Goal: Information Seeking & Learning: Learn about a topic

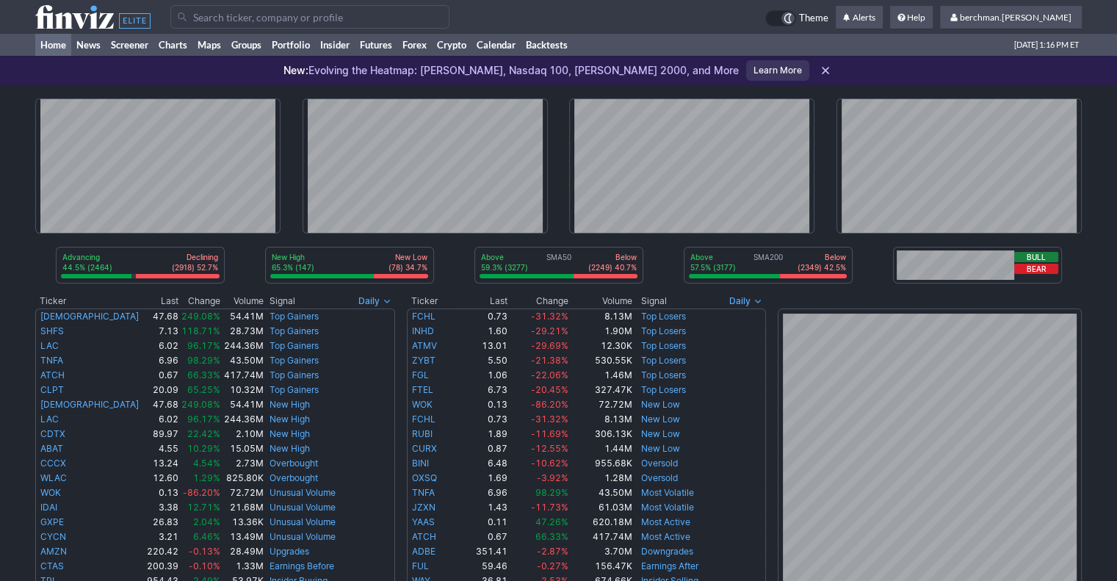
click at [320, 18] on input "Search" at bounding box center [309, 16] width 279 height 23
click at [230, 23] on input "Search" at bounding box center [309, 16] width 279 height 23
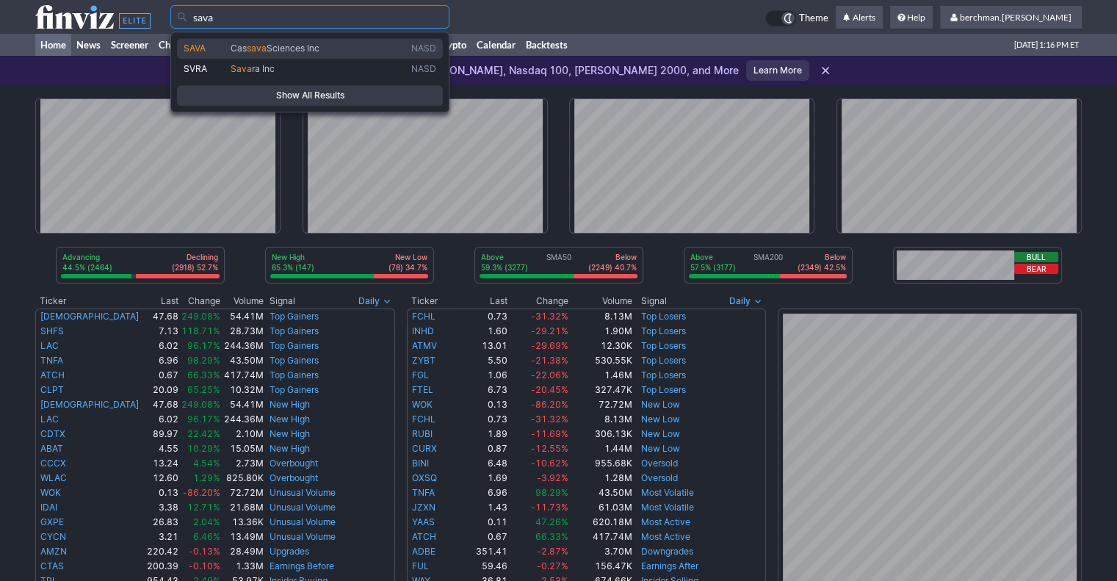
click at [233, 56] on link "SAVA Cas sava Sciences Inc NASD" at bounding box center [310, 48] width 266 height 21
type input "SAVA"
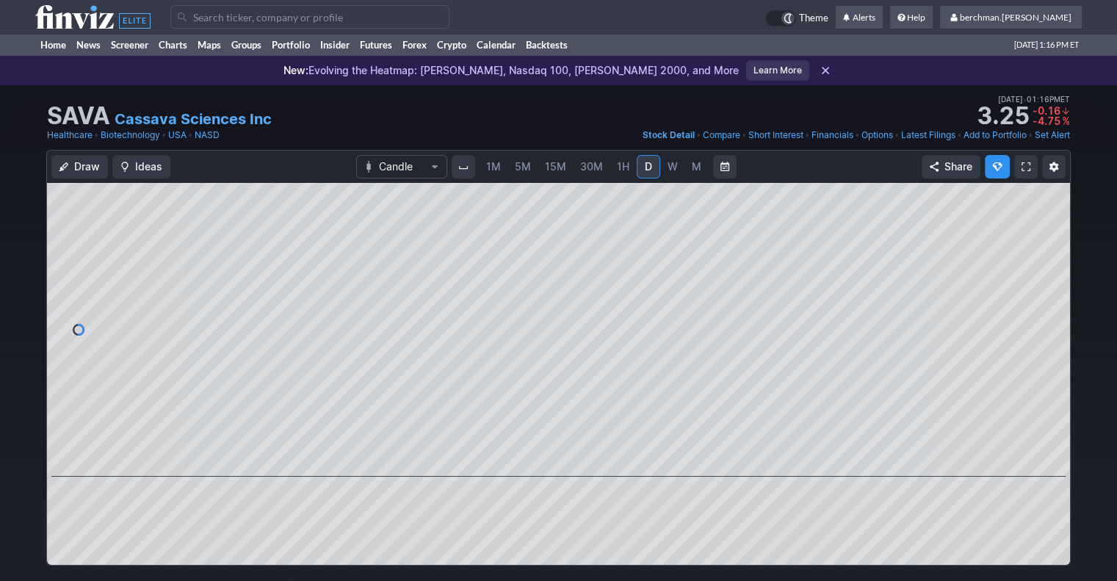
click at [520, 167] on span "5M" at bounding box center [523, 166] width 16 height 12
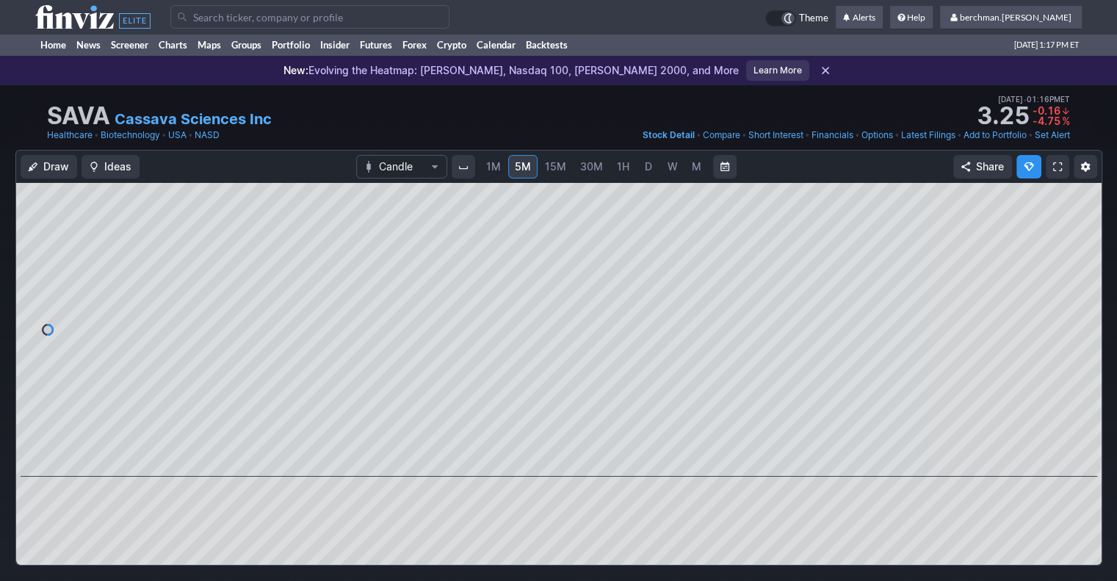
click at [202, 17] on input "Search" at bounding box center [309, 16] width 279 height 23
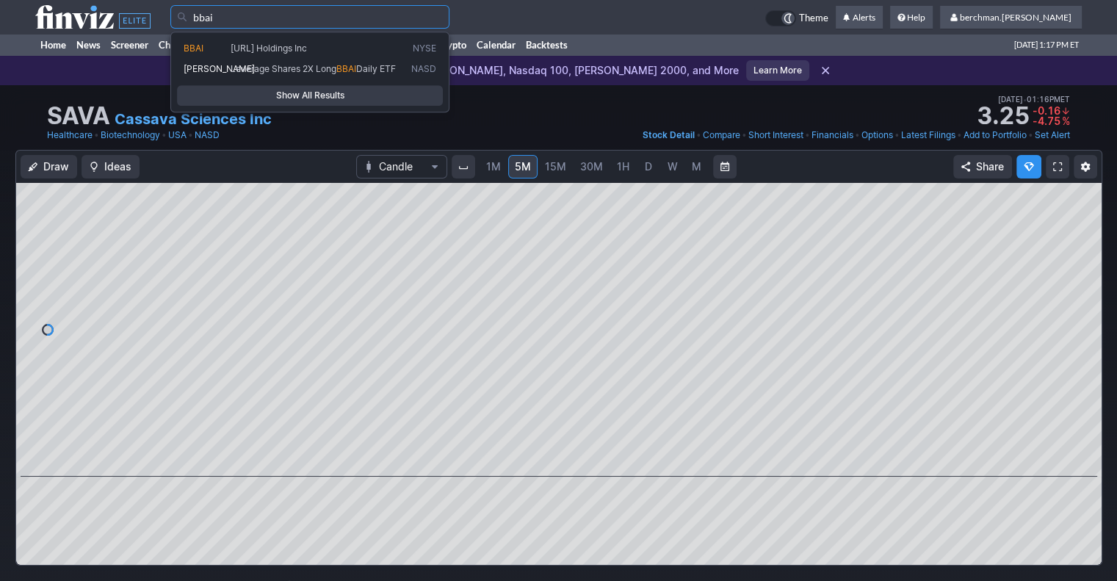
click at [247, 50] on span "BigBear.ai Holdings Inc" at bounding box center [269, 48] width 76 height 11
type input "BBAI"
click at [247, 51] on div "BBAI BigBear.ai Holdings Inc NYSE BAIG Leverage Shares 2X Long BBAI Daily ETF N…" at bounding box center [309, 72] width 279 height 81
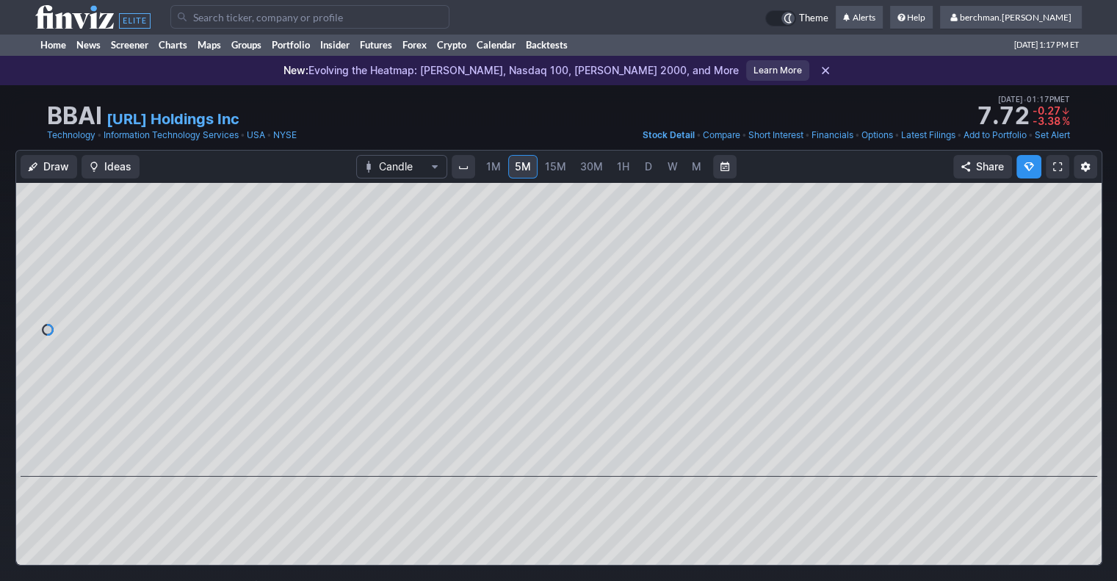
click at [656, 166] on link "D" at bounding box center [648, 166] width 23 height 23
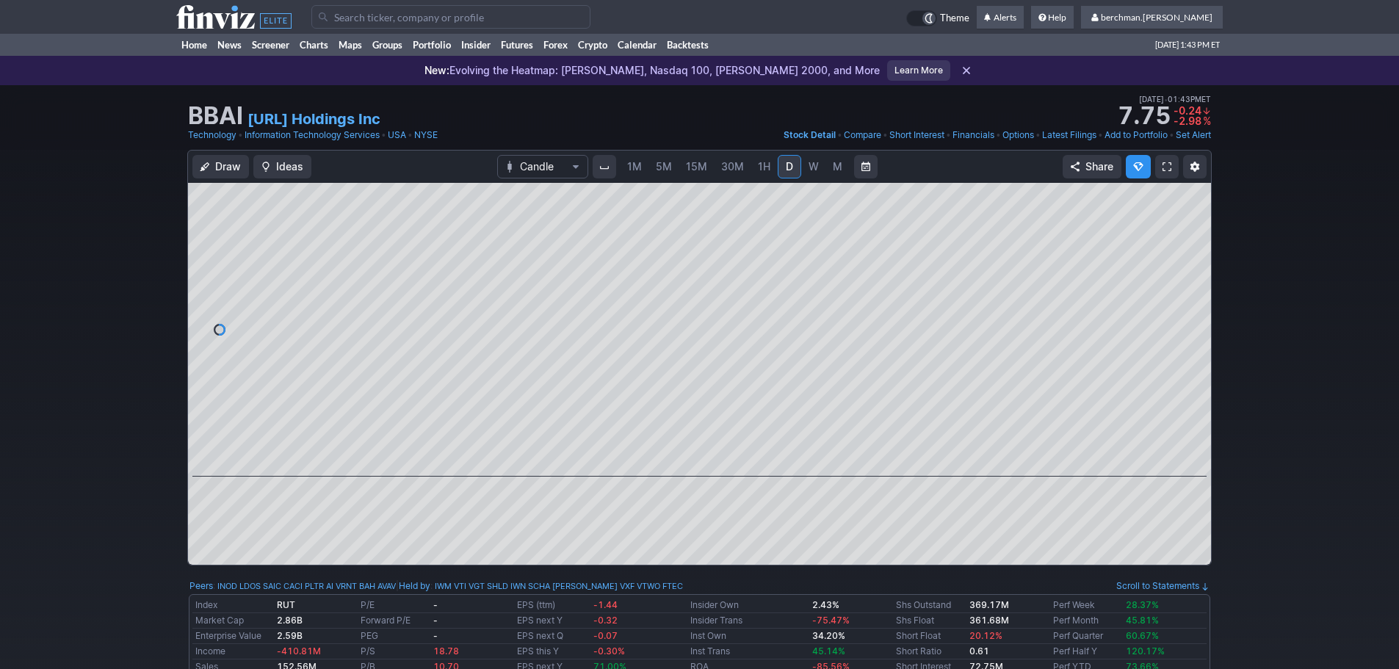
click at [332, 22] on input "Search" at bounding box center [450, 16] width 279 height 23
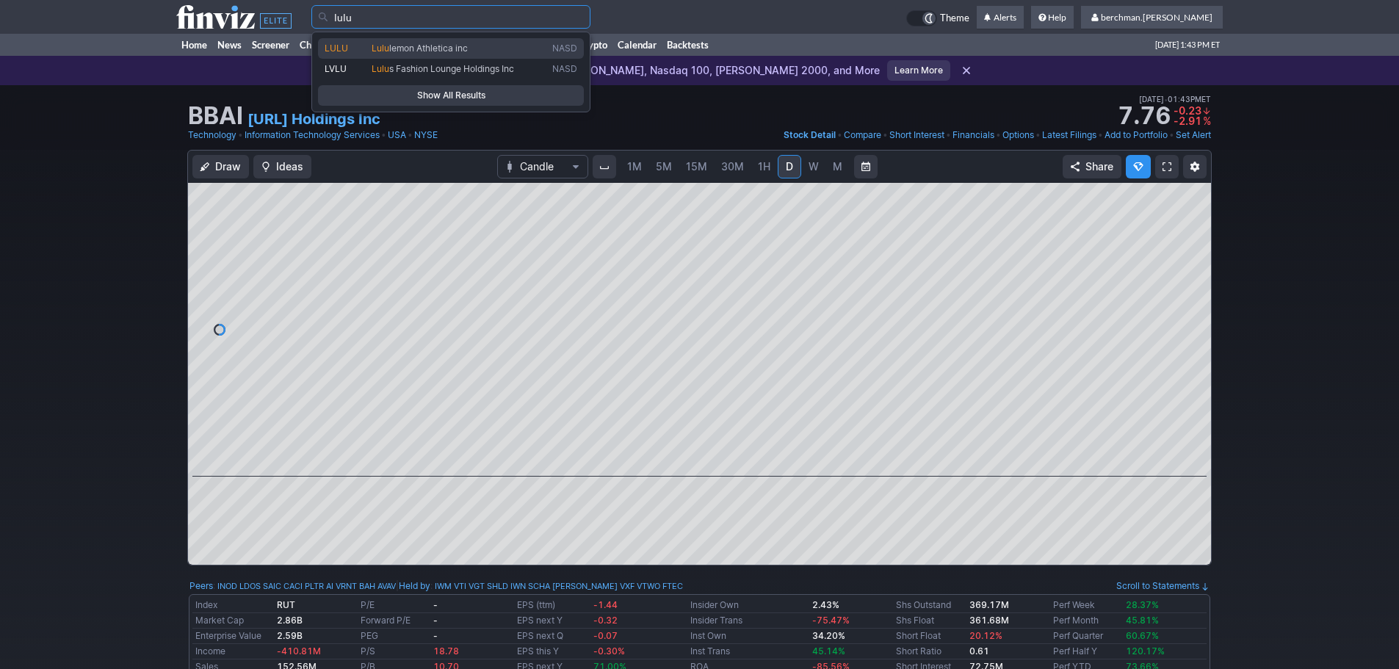
click at [388, 51] on span "Lulu" at bounding box center [381, 48] width 18 height 11
type input "LULU"
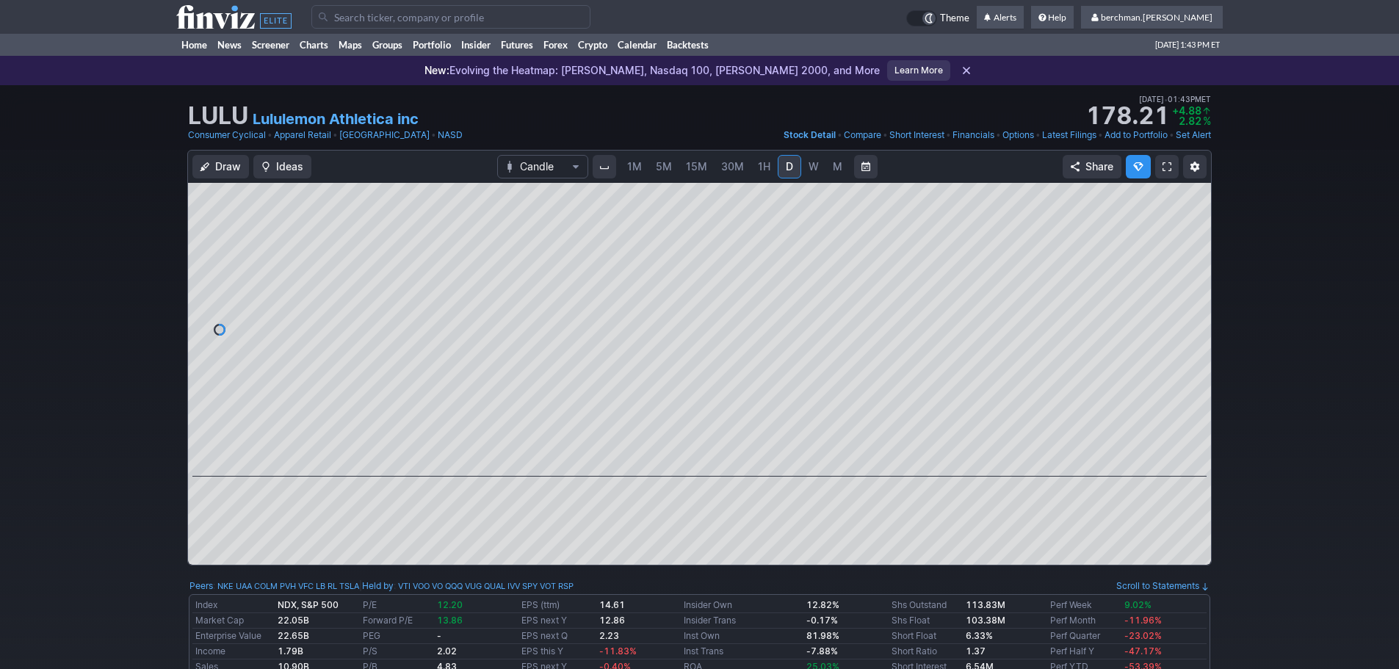
click at [463, 18] on input "Search" at bounding box center [450, 16] width 279 height 23
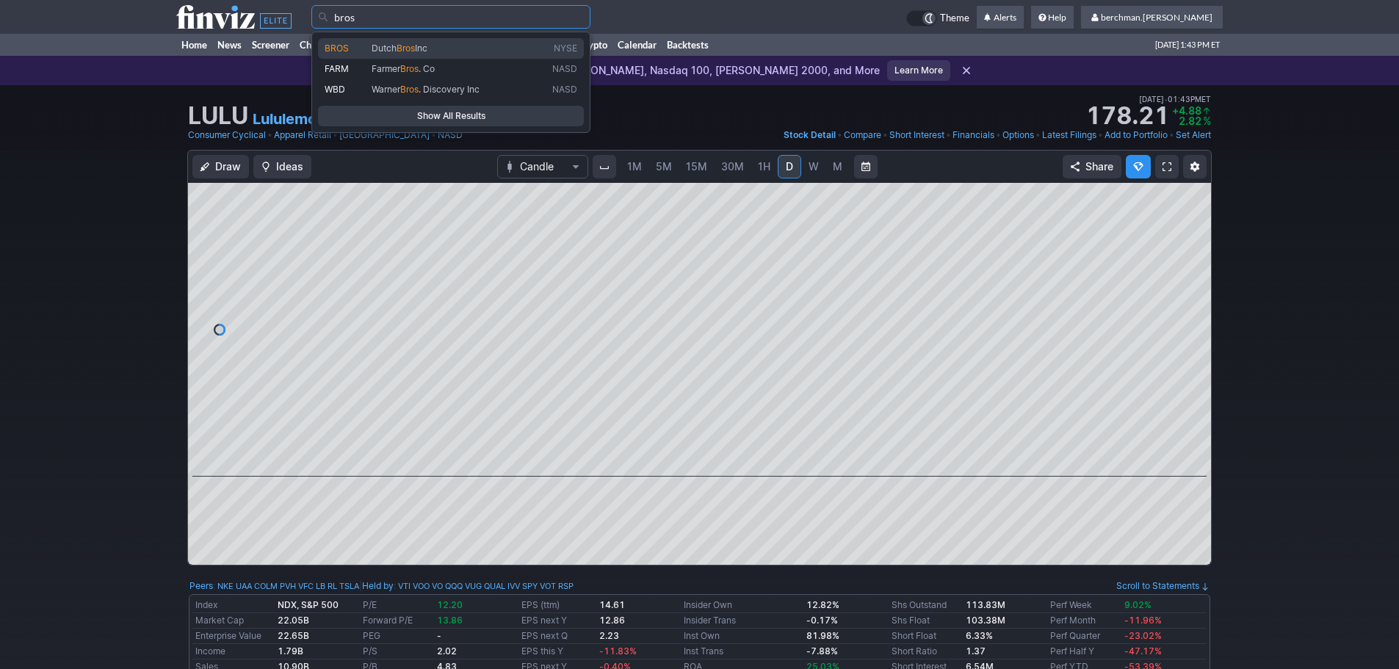
click at [455, 51] on span "Dutch Bros Inc" at bounding box center [459, 49] width 181 height 12
type input "BROS"
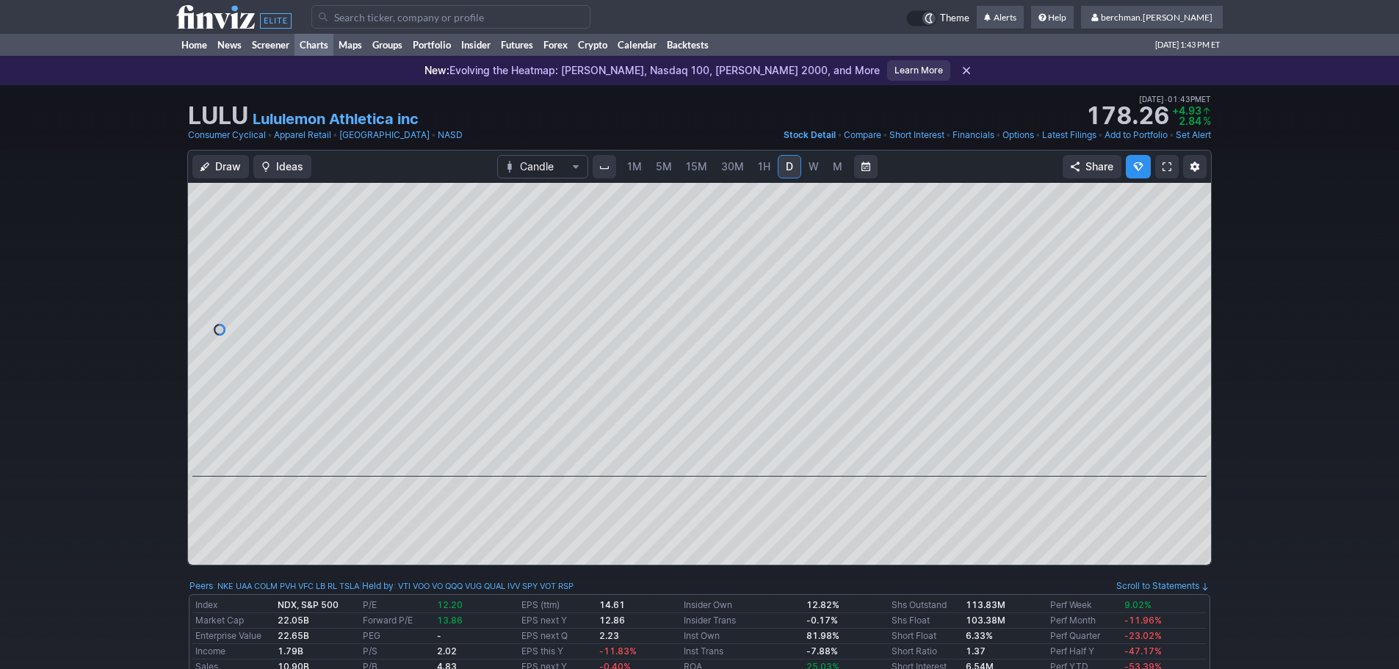
click at [315, 43] on link "Charts" at bounding box center [313, 45] width 39 height 22
click at [669, 166] on span "5M" at bounding box center [664, 166] width 16 height 12
